Goal: Obtain resource: Download file/media

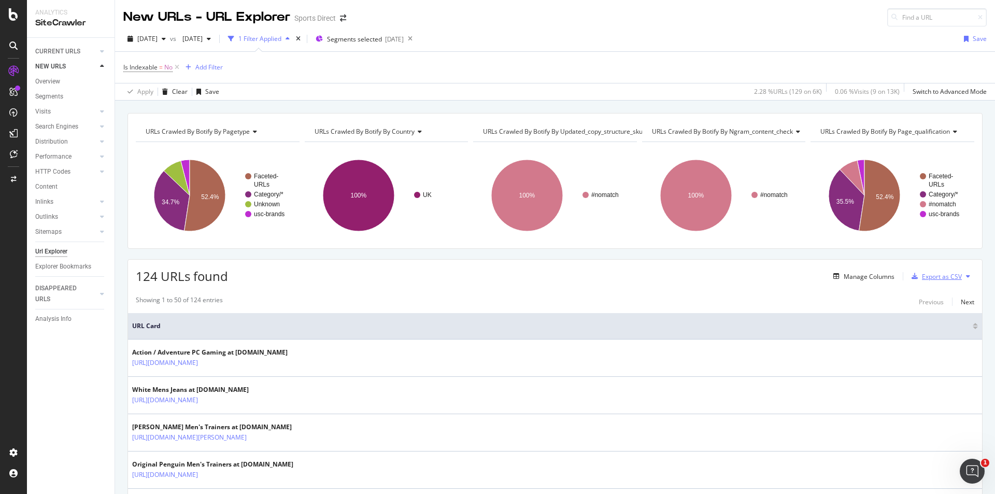
click at [942, 277] on div "Export as CSV" at bounding box center [942, 276] width 40 height 9
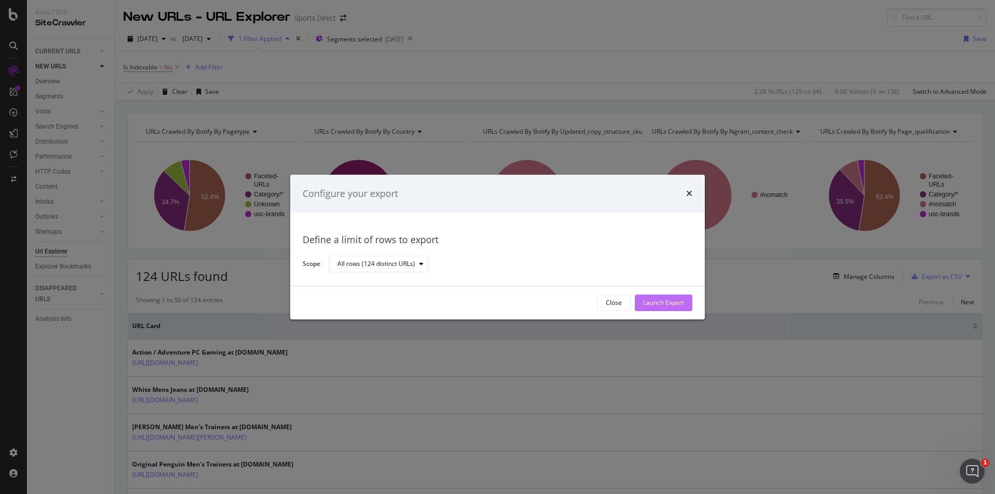
click at [682, 303] on div "Launch Export" at bounding box center [663, 303] width 41 height 9
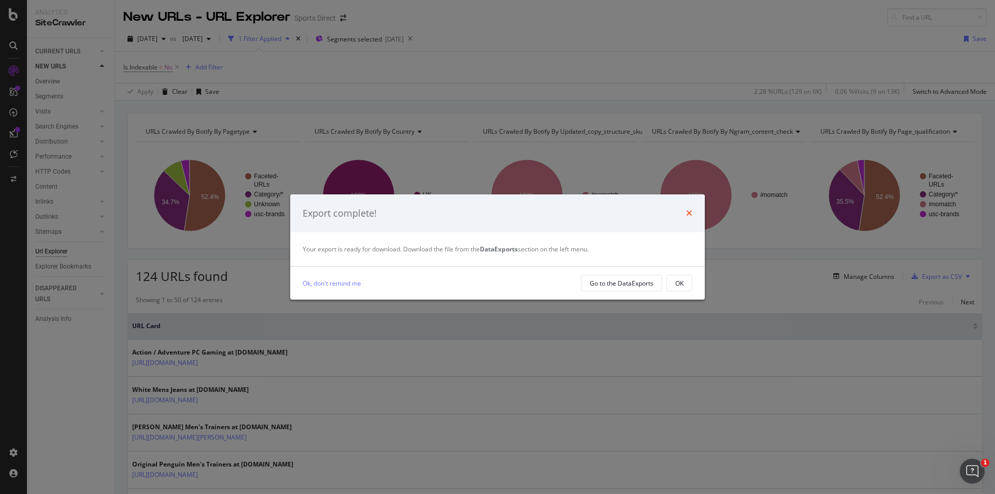
click at [689, 210] on icon "times" at bounding box center [689, 213] width 6 height 8
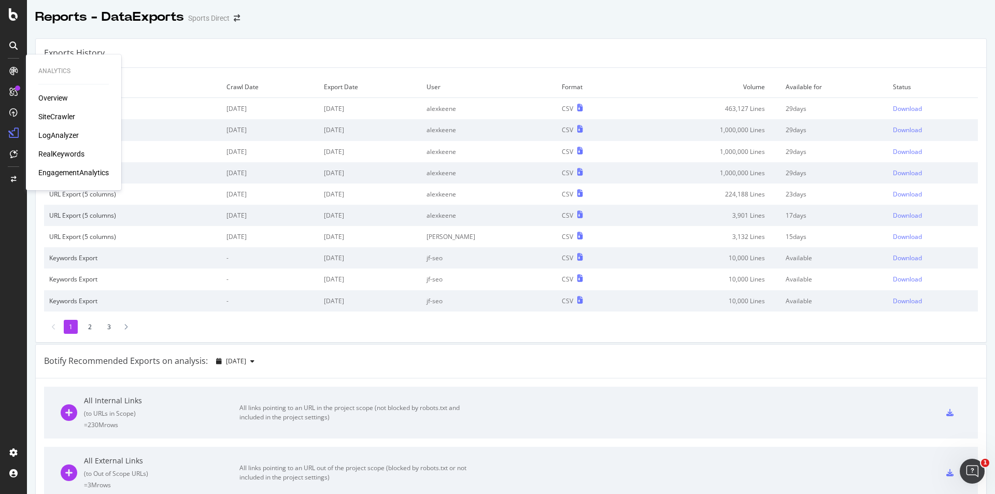
click at [65, 116] on div "SiteCrawler" at bounding box center [56, 116] width 37 height 10
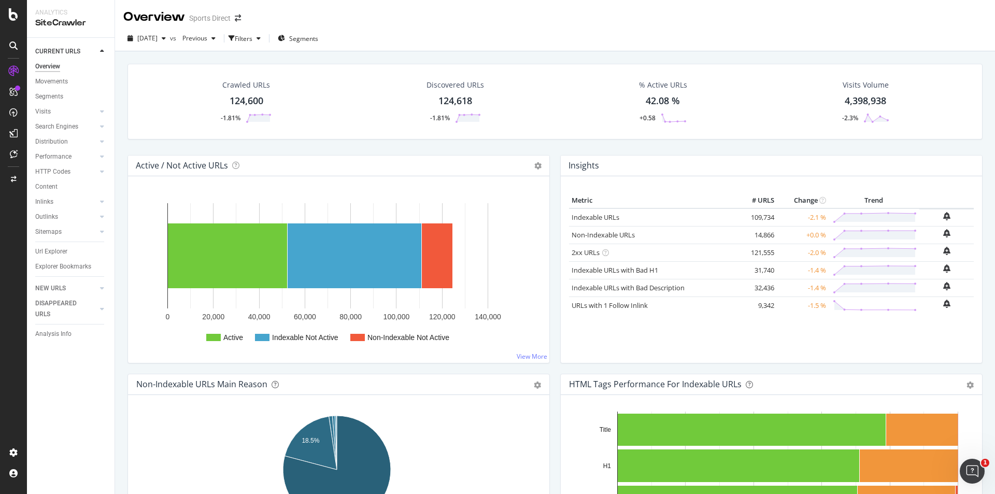
click at [100, 49] on icon at bounding box center [102, 51] width 4 height 6
click at [100, 66] on div at bounding box center [102, 66] width 10 height 10
click at [78, 256] on link "Url Explorer" at bounding box center [71, 251] width 72 height 11
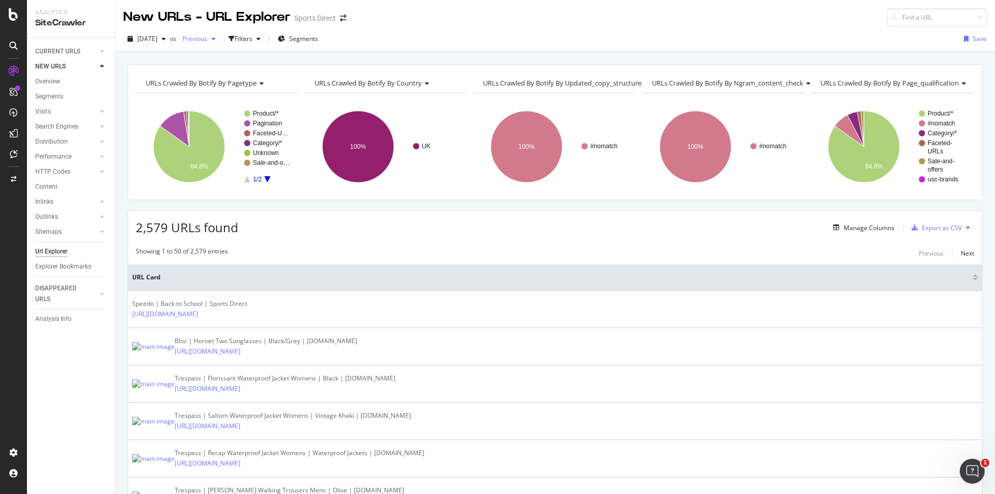
click at [207, 40] on span "Previous" at bounding box center [192, 38] width 29 height 9
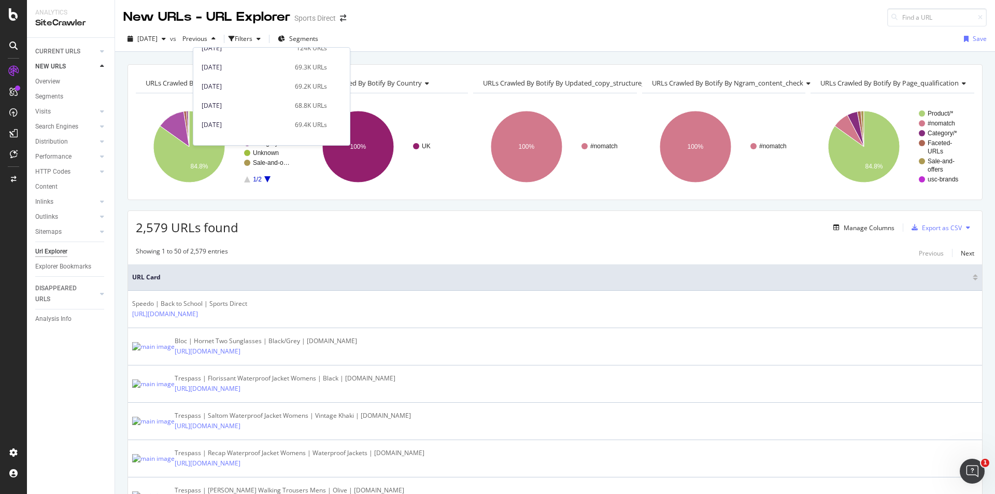
scroll to position [104, 0]
click at [261, 126] on div "[DATE]" at bounding box center [245, 125] width 87 height 9
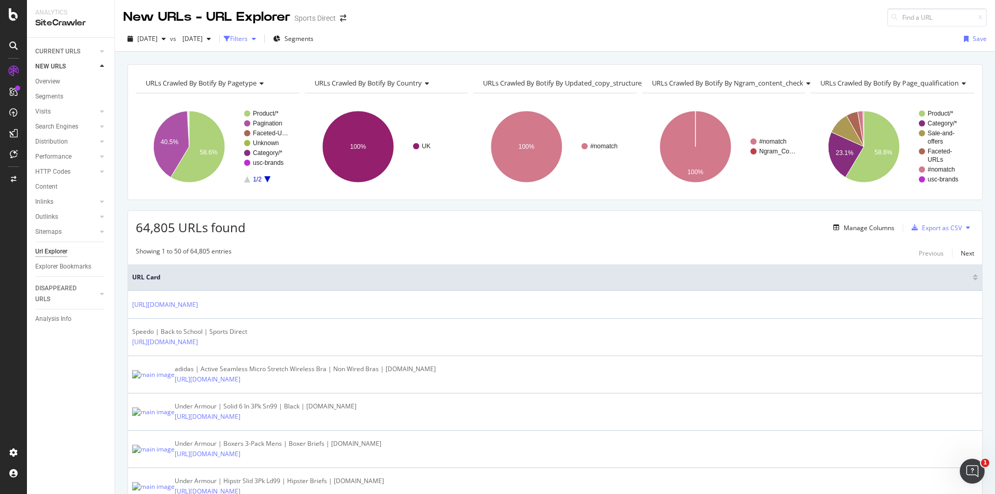
click at [248, 39] on div "Filters" at bounding box center [239, 38] width 18 height 9
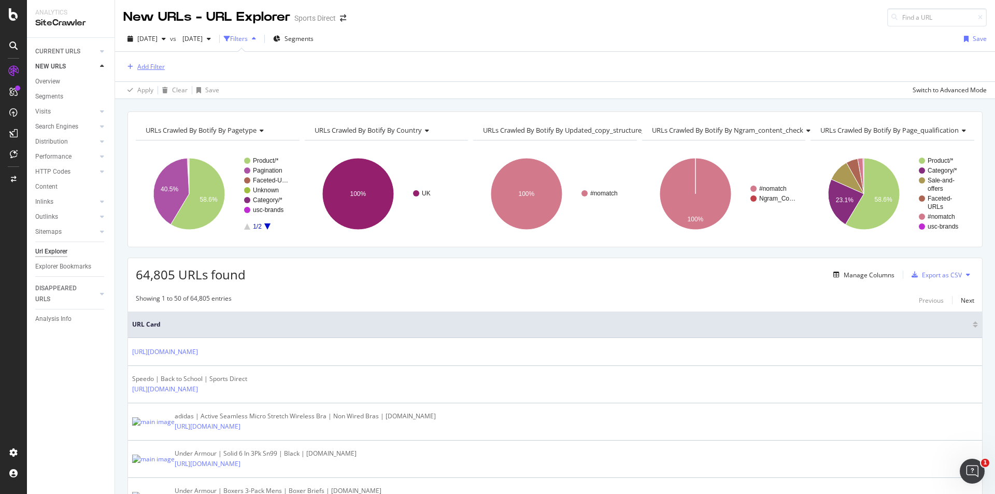
click at [154, 65] on div "Add Filter" at bounding box center [150, 66] width 27 height 9
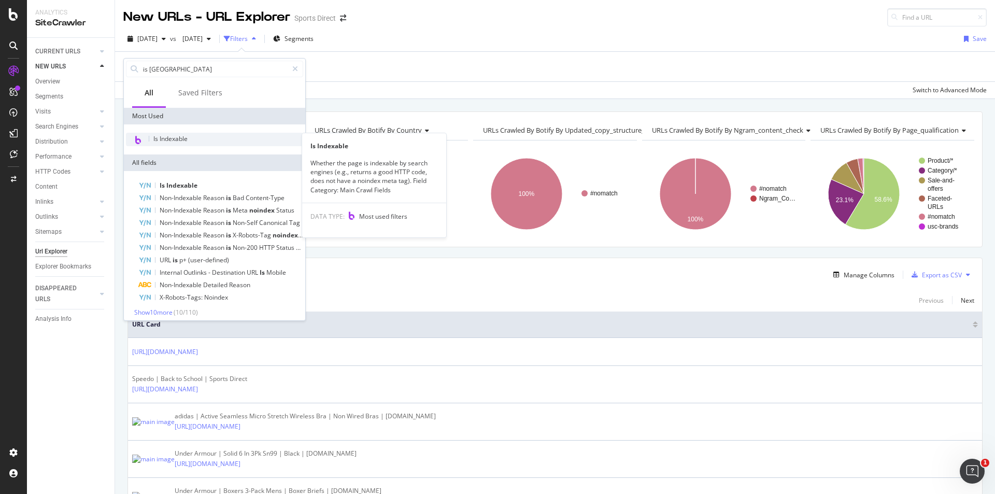
type input "is [GEOGRAPHIC_DATA]"
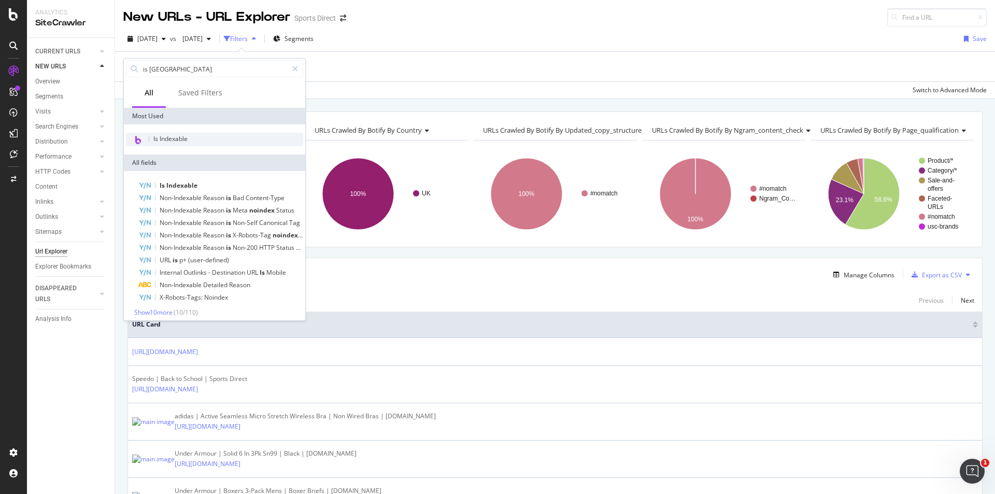
click at [178, 135] on span "Is Indexable" at bounding box center [170, 138] width 34 height 9
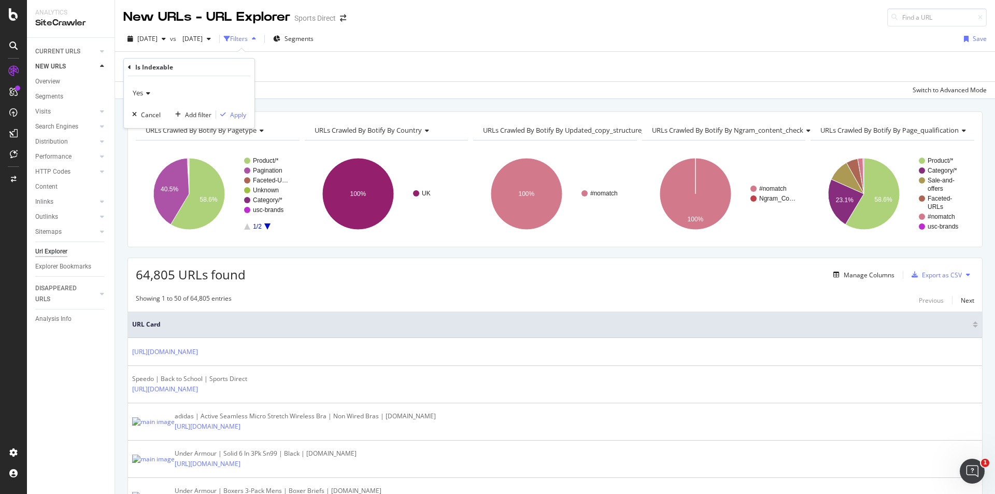
click at [140, 100] on div "Yes" at bounding box center [189, 92] width 114 height 17
click at [150, 133] on div "No" at bounding box center [190, 127] width 111 height 13
click at [242, 118] on div "Apply" at bounding box center [238, 114] width 16 height 9
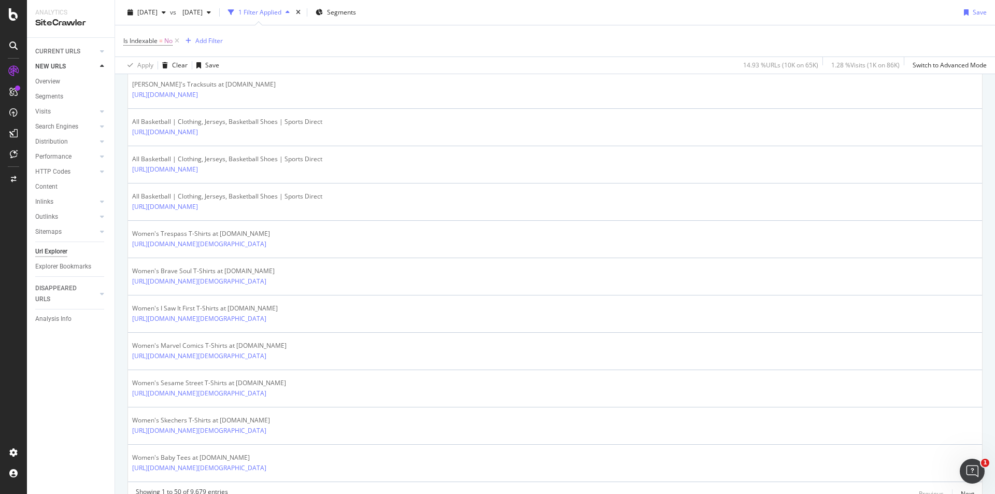
scroll to position [1762, 0]
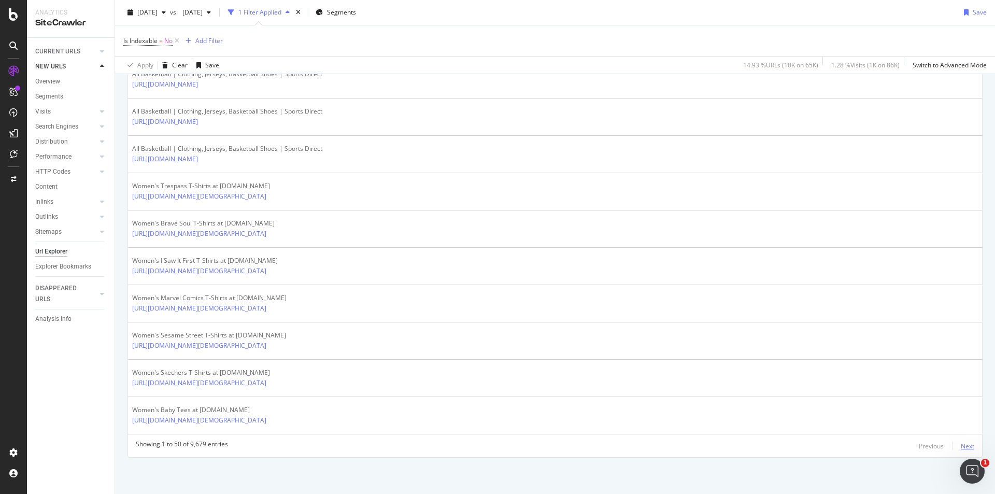
click at [966, 447] on div "Next" at bounding box center [967, 446] width 13 height 9
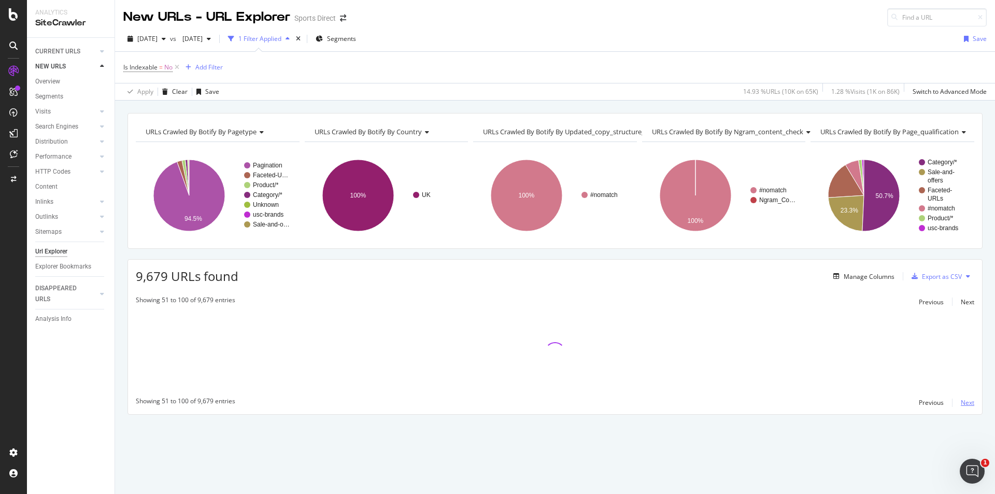
scroll to position [0, 0]
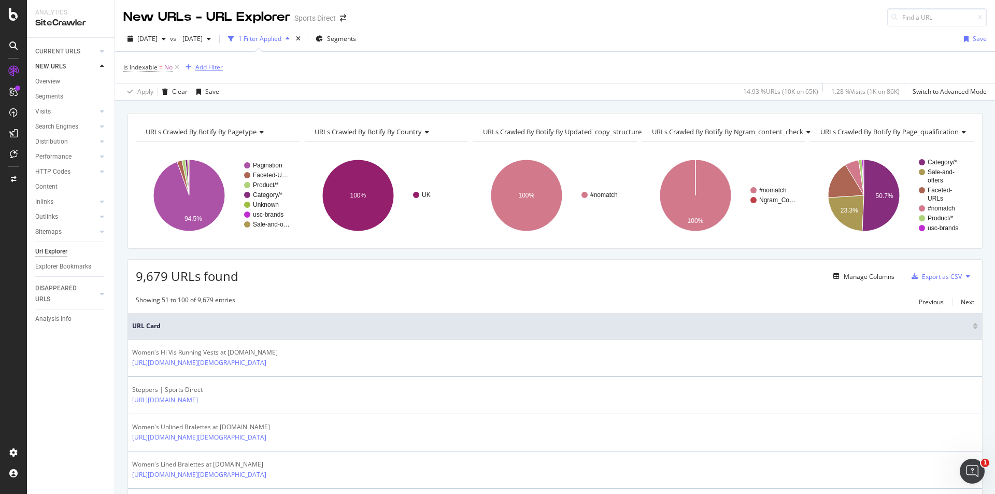
click at [220, 66] on div "Add Filter" at bounding box center [208, 67] width 27 height 9
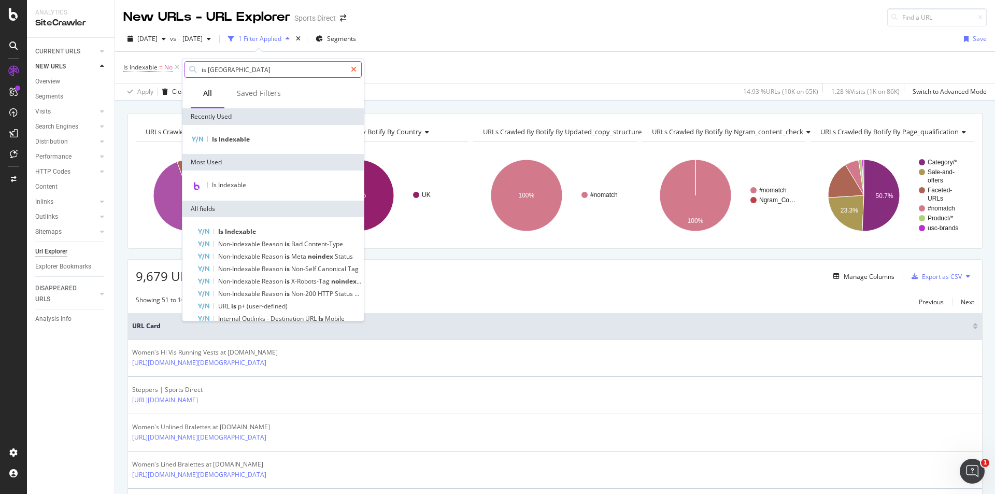
click at [358, 71] on div at bounding box center [353, 69] width 15 height 17
click at [320, 69] on input "text" at bounding box center [281, 70] width 161 height 16
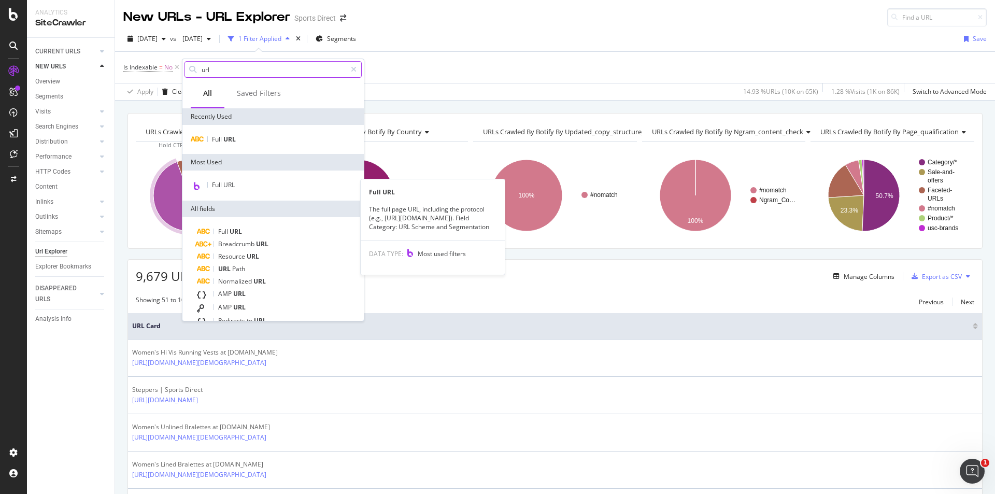
type input "url"
click at [214, 180] on div "Full URL" at bounding box center [273, 185] width 177 height 13
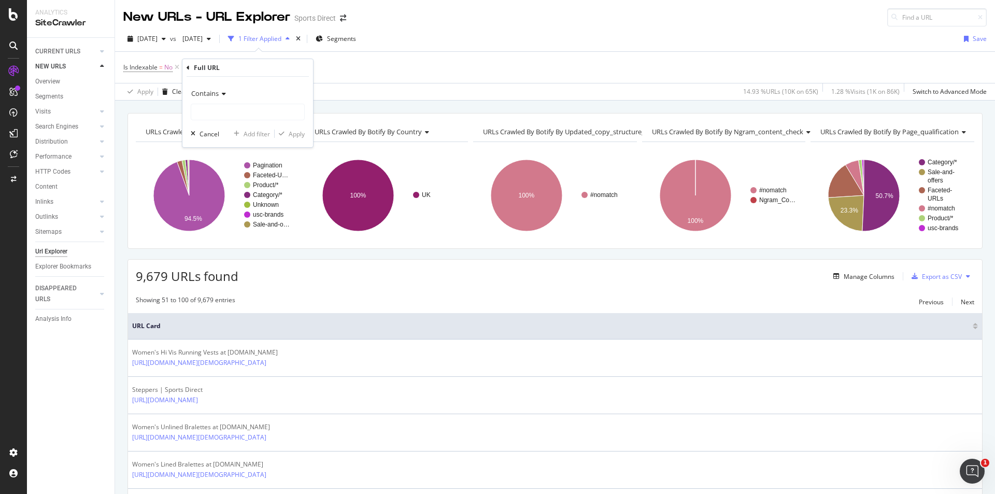
click at [226, 95] on icon at bounding box center [222, 94] width 7 height 6
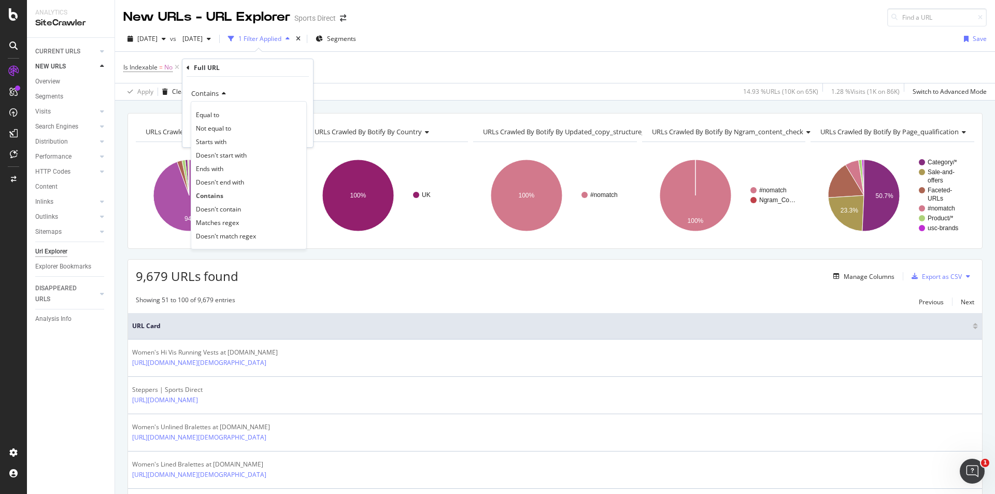
drag, startPoint x: 254, startPoint y: 214, endPoint x: 251, endPoint y: 207, distance: 7.0
click at [253, 214] on div "Doesn't contain" at bounding box center [248, 208] width 111 height 13
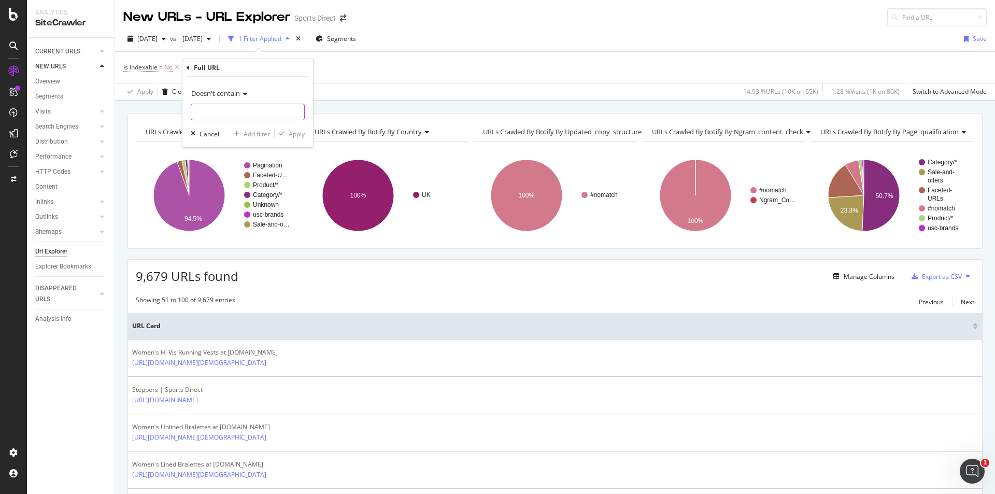
click at [230, 105] on input "text" at bounding box center [247, 112] width 113 height 17
type input "dcp"
click at [296, 138] on div "Apply" at bounding box center [297, 134] width 16 height 9
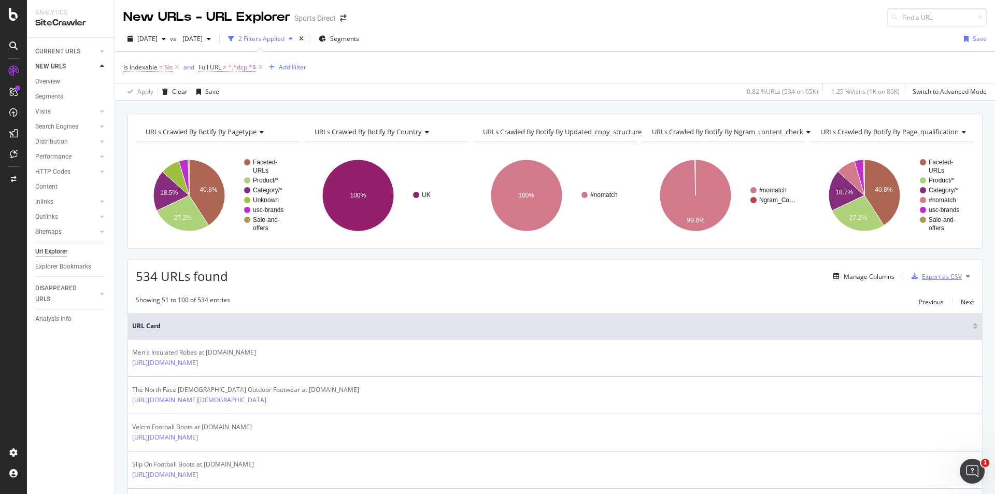
click at [947, 269] on div "Export as CSV" at bounding box center [935, 277] width 54 height 16
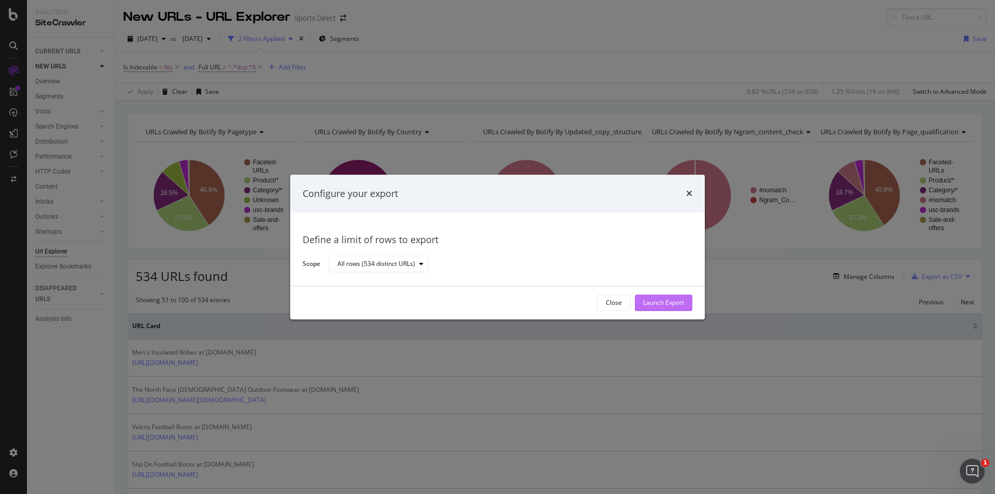
click at [681, 306] on div "Launch Export" at bounding box center [663, 303] width 41 height 9
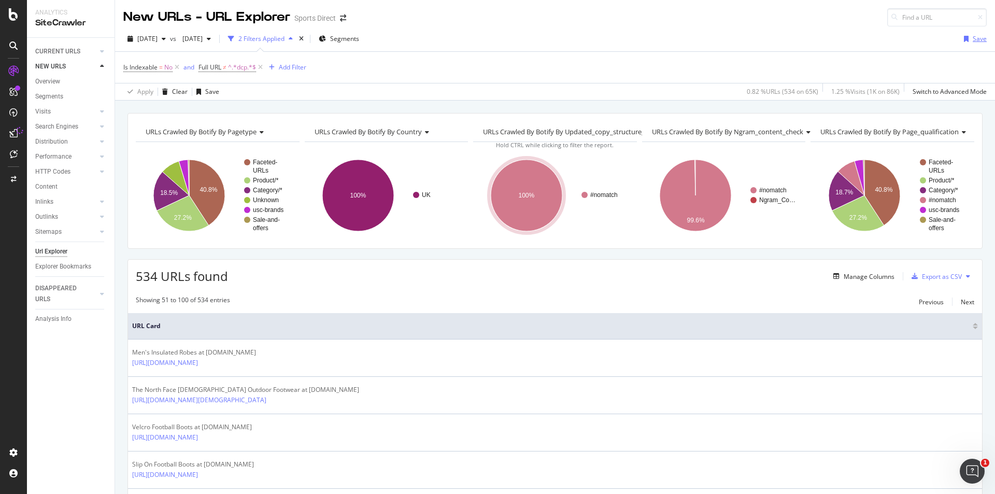
click at [965, 38] on div "button" at bounding box center [966, 39] width 13 height 6
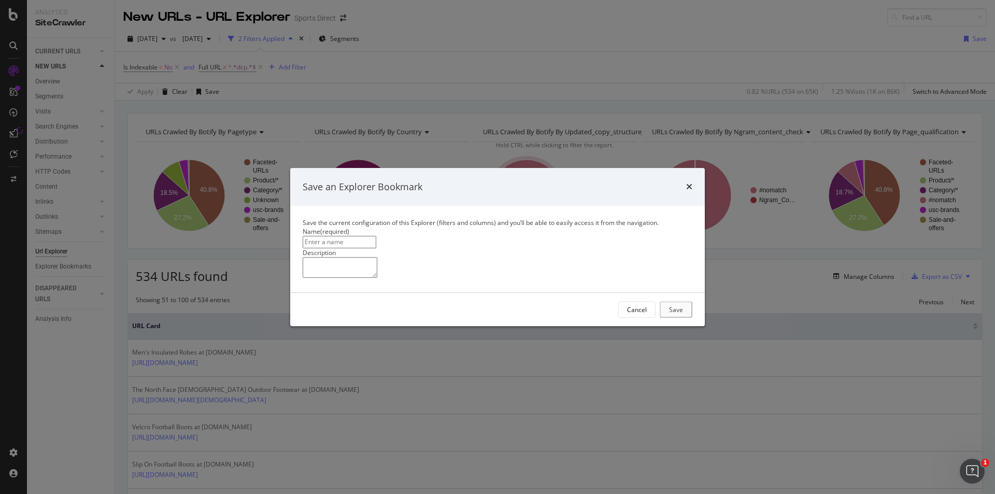
click at [376, 236] on input "modal" at bounding box center [340, 242] width 74 height 12
type input "New URLs to Index"
click at [682, 314] on div "Save" at bounding box center [677, 309] width 14 height 9
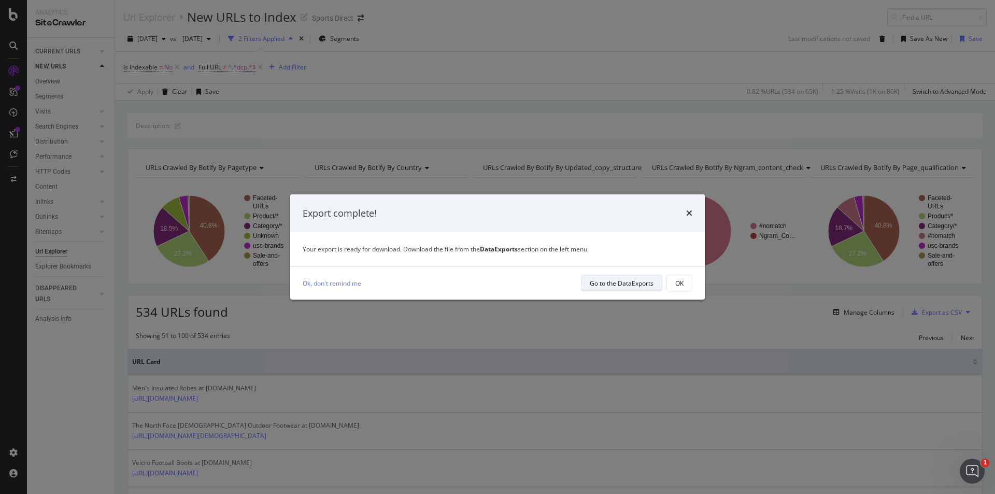
click at [607, 286] on div "Go to the DataExports" at bounding box center [622, 283] width 64 height 9
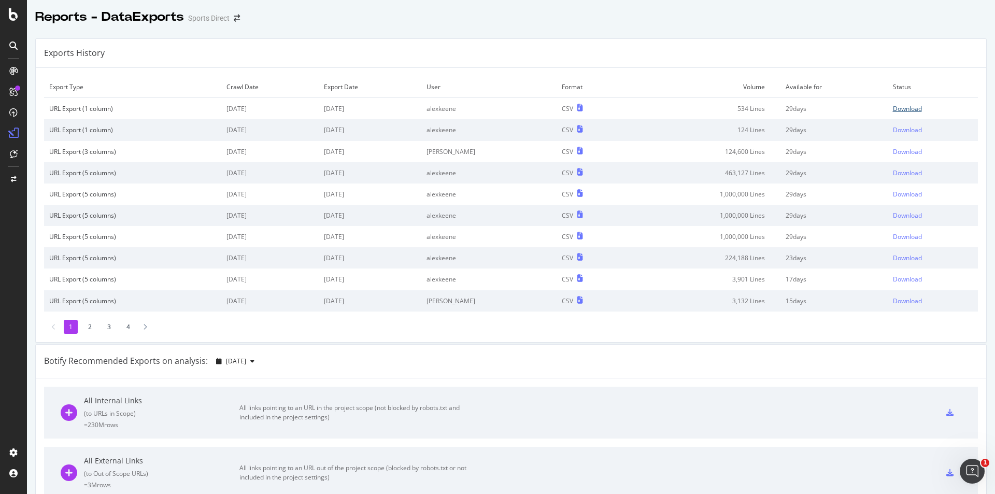
click at [893, 107] on div "Download" at bounding box center [907, 108] width 29 height 9
